Goal: Contribute content

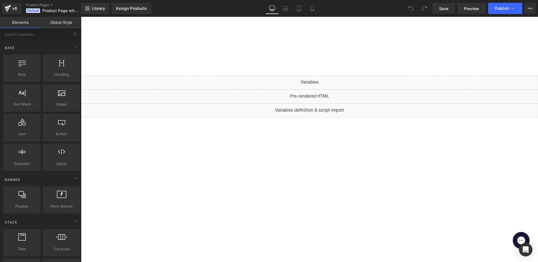
click at [286, 32] on div at bounding box center [309, 46] width 457 height 59
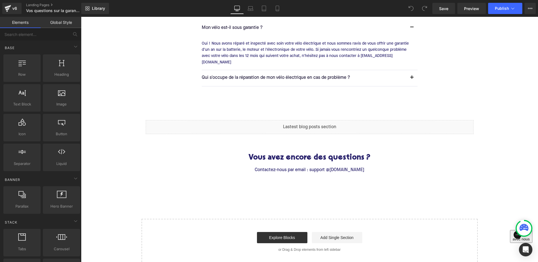
scroll to position [84, 0]
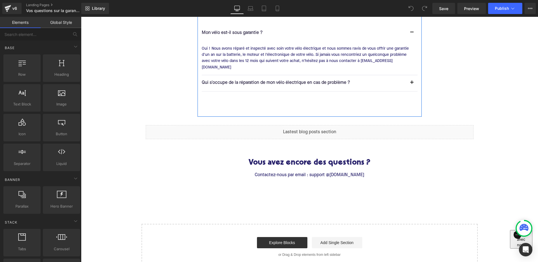
click at [270, 102] on div "Vos questions sur la garantie de votre vélo électrique Heading Mon vélo est-il …" at bounding box center [310, 53] width 224 height 125
click at [149, 206] on div "Vos questions sur la garantie de votre vélo électrique Heading Mon vélo est-il …" at bounding box center [309, 130] width 457 height 278
click at [53, 20] on link "Global Style" at bounding box center [61, 22] width 41 height 11
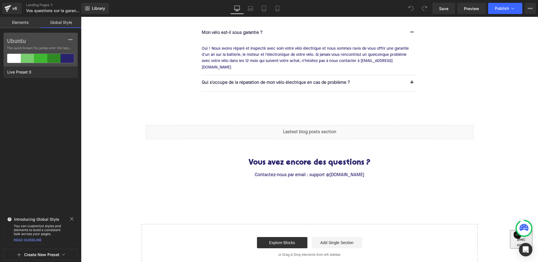
click at [27, 22] on link "Elements" at bounding box center [20, 22] width 41 height 11
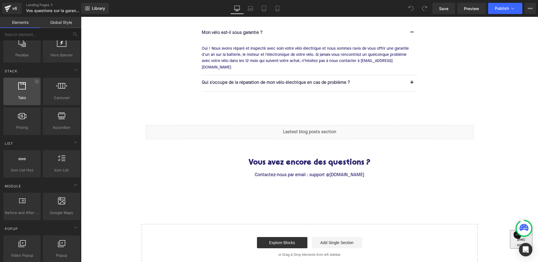
scroll to position [152, 0]
click at [111, 211] on div "Vos questions sur la garantie de votre vélo électrique Heading Mon vélo est-il …" at bounding box center [309, 130] width 457 height 278
click at [112, 204] on div "Vos questions sur la garantie de votre vélo électrique Heading Mon vélo est-il …" at bounding box center [309, 130] width 457 height 278
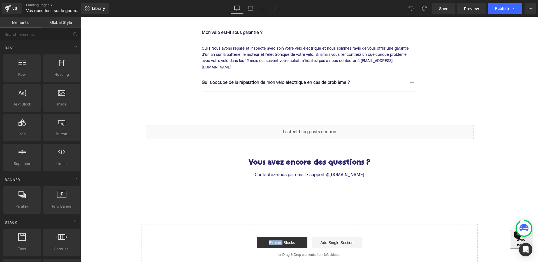
click at [19, 22] on link "Elements" at bounding box center [20, 22] width 41 height 11
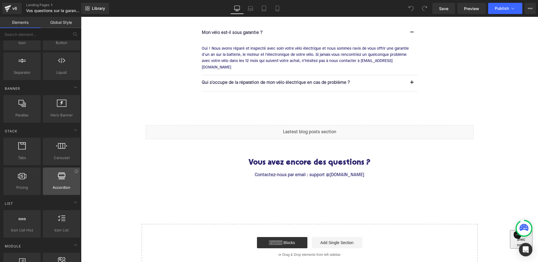
scroll to position [89, 0]
click at [119, 191] on div "Vos questions sur la garantie de votre vélo électrique Heading Mon vélo est-il …" at bounding box center [309, 130] width 457 height 278
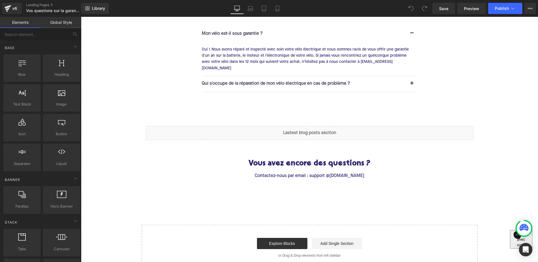
scroll to position [71, 0]
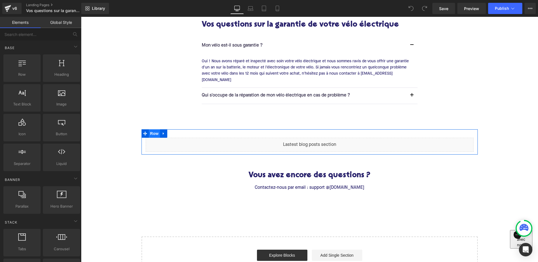
click at [152, 129] on span "Row" at bounding box center [154, 133] width 11 height 8
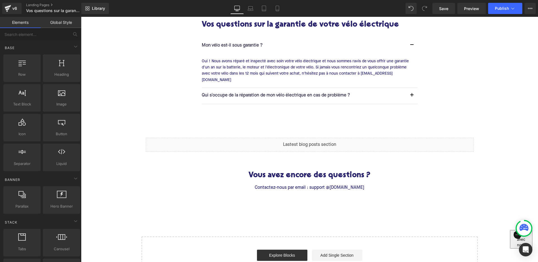
click at [133, 119] on div "Vos questions sur la garantie de votre vélo électrique Heading Mon vélo est-il …" at bounding box center [309, 143] width 457 height 278
click at [22, 77] on span "Row" at bounding box center [22, 74] width 34 height 6
click at [127, 108] on div "Vos questions sur la garantie de votre vélo électrique Heading Mon vélo est-il …" at bounding box center [309, 143] width 457 height 278
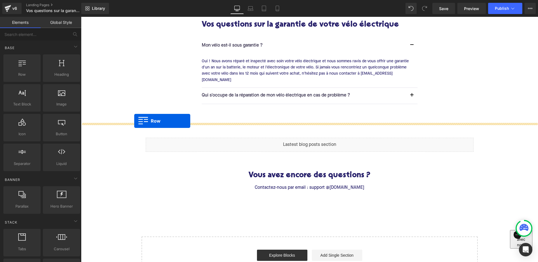
drag, startPoint x: 97, startPoint y: 82, endPoint x: 134, endPoint y: 121, distance: 53.9
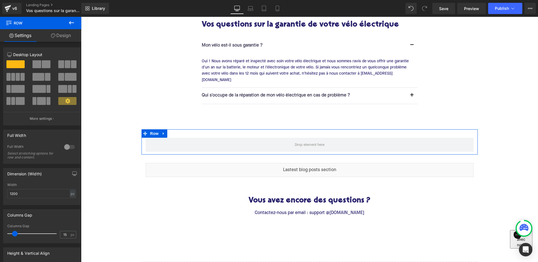
click at [63, 38] on link "Design" at bounding box center [61, 35] width 41 height 13
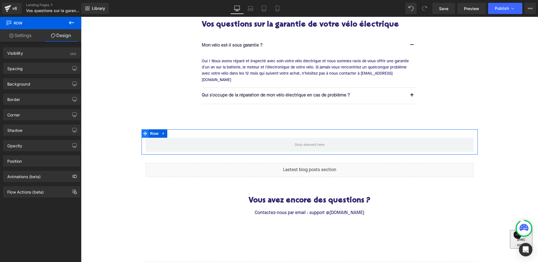
click at [145, 131] on icon at bounding box center [145, 133] width 4 height 4
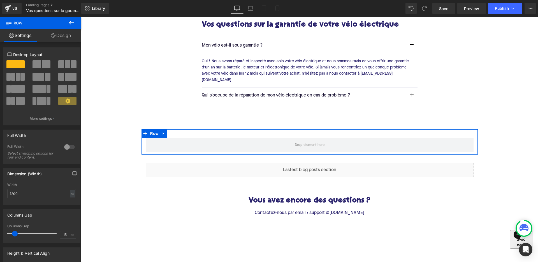
click at [65, 146] on div at bounding box center [69, 146] width 13 height 9
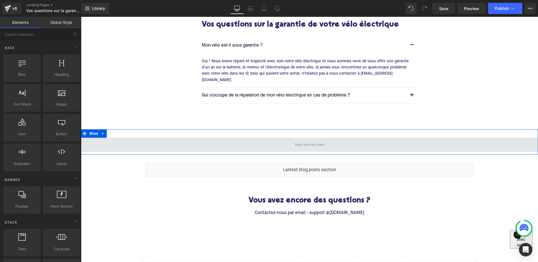
click at [320, 140] on span at bounding box center [310, 144] width 34 height 9
click at [312, 140] on span at bounding box center [310, 144] width 34 height 9
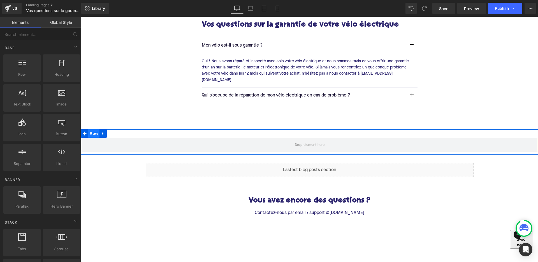
click at [95, 129] on span "Row" at bounding box center [93, 133] width 11 height 8
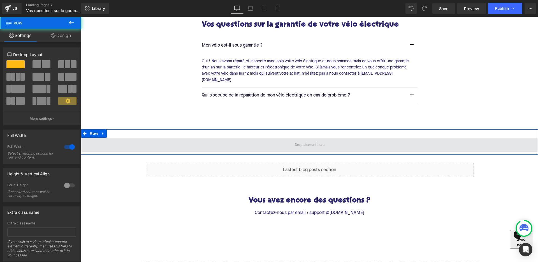
click at [150, 140] on span at bounding box center [309, 145] width 457 height 14
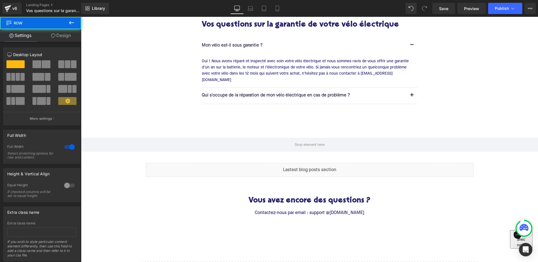
click at [131, 102] on div "Vos questions sur la garantie de votre vélo électrique Heading Mon vélo est-il …" at bounding box center [309, 156] width 457 height 304
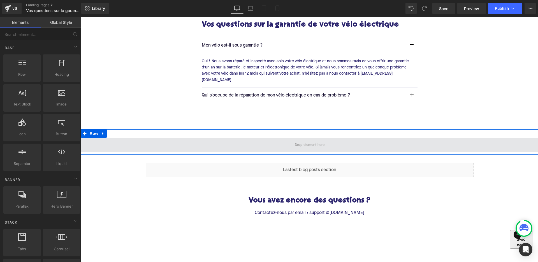
click at [249, 138] on span at bounding box center [309, 145] width 457 height 14
click at [310, 140] on span at bounding box center [310, 144] width 34 height 9
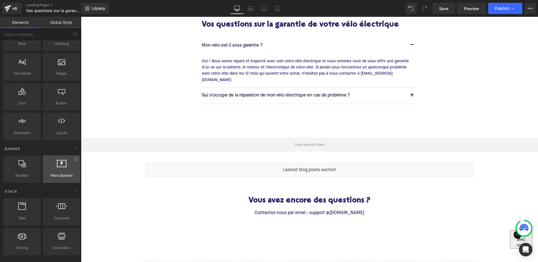
scroll to position [31, 0]
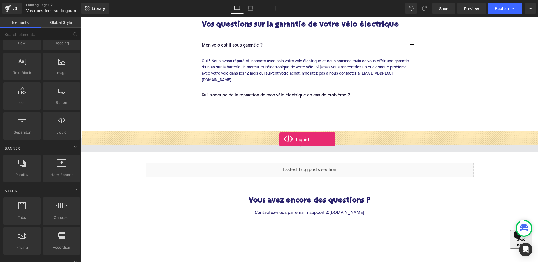
drag, startPoint x: 143, startPoint y: 144, endPoint x: 279, endPoint y: 139, distance: 136.0
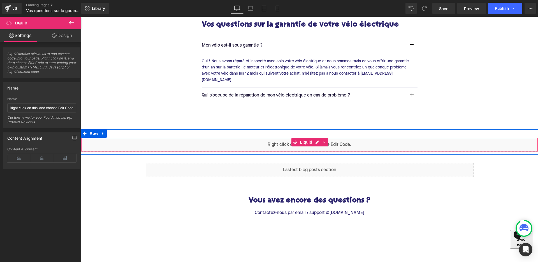
click at [317, 138] on div "Liquid" at bounding box center [309, 145] width 457 height 14
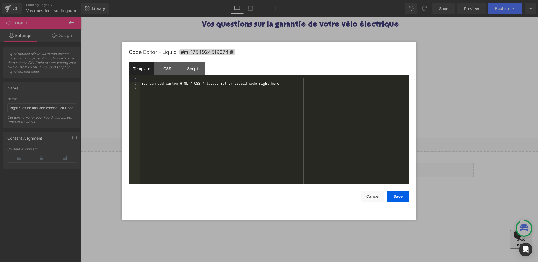
click at [301, 140] on div "You can add custom HTML / CSS / Javascript or Liquid code right here." at bounding box center [274, 135] width 269 height 114
click at [187, 138] on div "< div id = "partner-store-finder-container" > </ div > < script defer = "" type…" at bounding box center [274, 135] width 269 height 114
click at [399, 198] on button "Save" at bounding box center [398, 196] width 22 height 11
click at [314, 138] on div "Liquid" at bounding box center [309, 145] width 457 height 14
click at [393, 199] on button "Save" at bounding box center [398, 196] width 22 height 11
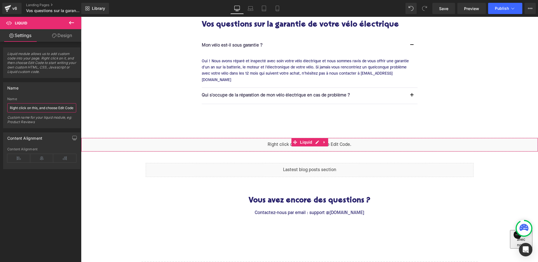
click at [34, 108] on input "Right click on this, and choose Edit Code." at bounding box center [41, 107] width 69 height 9
paste input "Partner Store Finder"
type input "Partner Store Finder"
click at [141, 94] on div "Vos questions sur la garantie de votre vélo électrique Heading Mon vélo est-il …" at bounding box center [309, 156] width 457 height 304
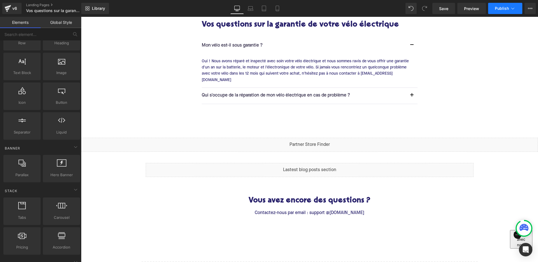
click at [507, 5] on button "Publish" at bounding box center [505, 8] width 34 height 11
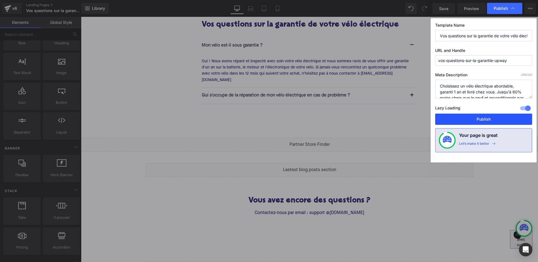
click at [480, 116] on button "Publish" at bounding box center [483, 119] width 97 height 11
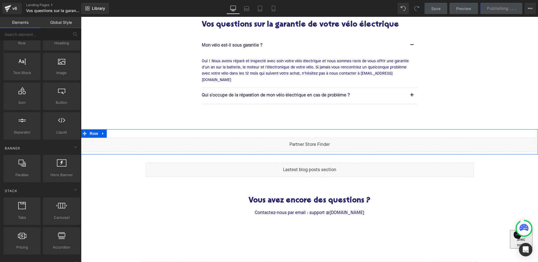
click at [317, 140] on div "Liquid" at bounding box center [309, 145] width 457 height 14
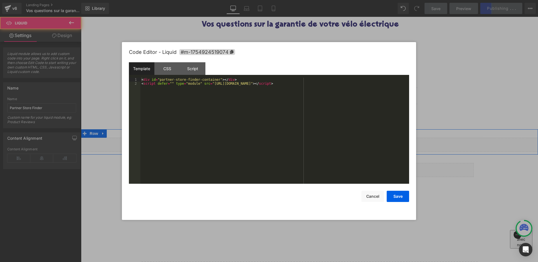
click at [319, 138] on div "Liquid" at bounding box center [309, 145] width 457 height 14
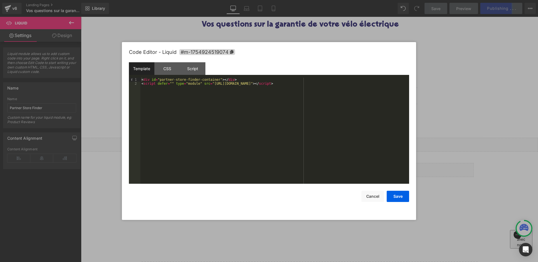
click at [420, 38] on div at bounding box center [269, 131] width 538 height 262
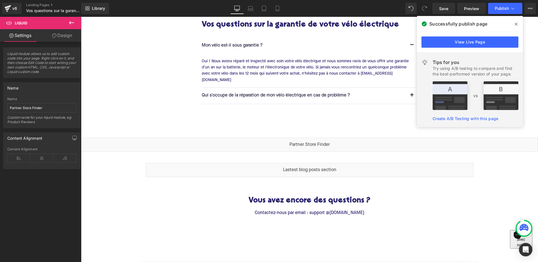
click at [349, 44] on p "Mon vélo est-il sous garantie ?" at bounding box center [304, 45] width 205 height 7
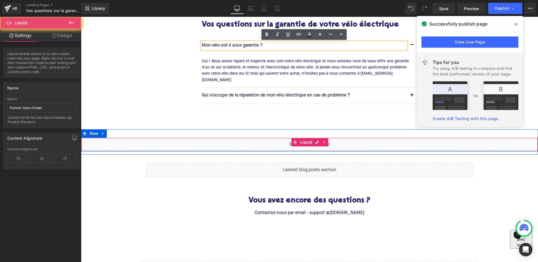
click at [311, 150] on div at bounding box center [309, 150] width 457 height 1
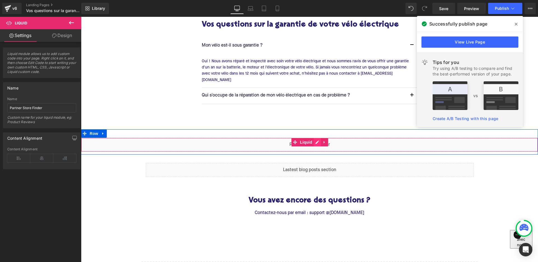
click at [317, 138] on div "Liquid" at bounding box center [309, 145] width 457 height 14
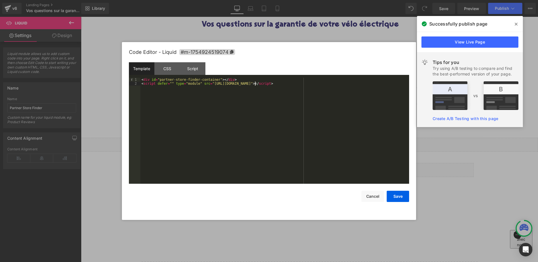
click at [254, 83] on div "< div id = "partner-store-finder-container" > </ div > < script defer = "" type…" at bounding box center [274, 135] width 269 height 114
click at [317, 85] on div "< div id = "partner-store-finder-container" > </ div > < script defer = "" type…" at bounding box center [274, 135] width 269 height 114
click at [310, 84] on div "< div id = "partner-store-finder-container" > </ div > < script defer = "" type…" at bounding box center [274, 135] width 269 height 114
click at [399, 198] on button "Save" at bounding box center [398, 196] width 22 height 11
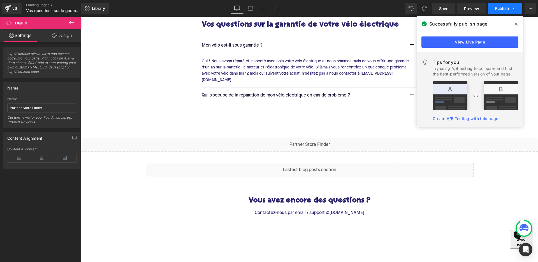
click at [504, 10] on span "Publish" at bounding box center [502, 8] width 14 height 4
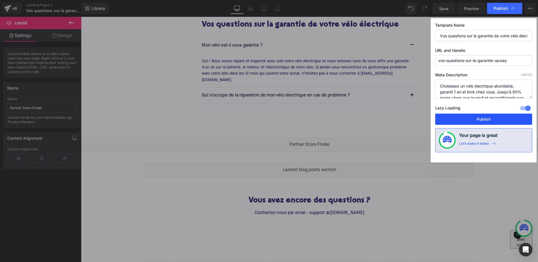
click at [479, 117] on button "Publish" at bounding box center [483, 119] width 97 height 11
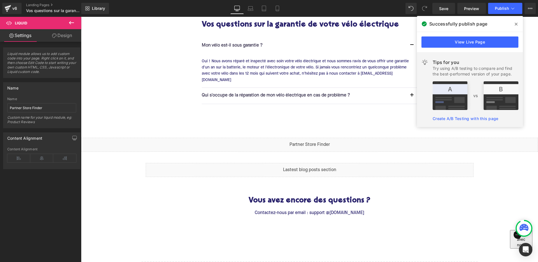
click at [515, 21] on span at bounding box center [516, 24] width 9 height 9
